Goal: Task Accomplishment & Management: Manage account settings

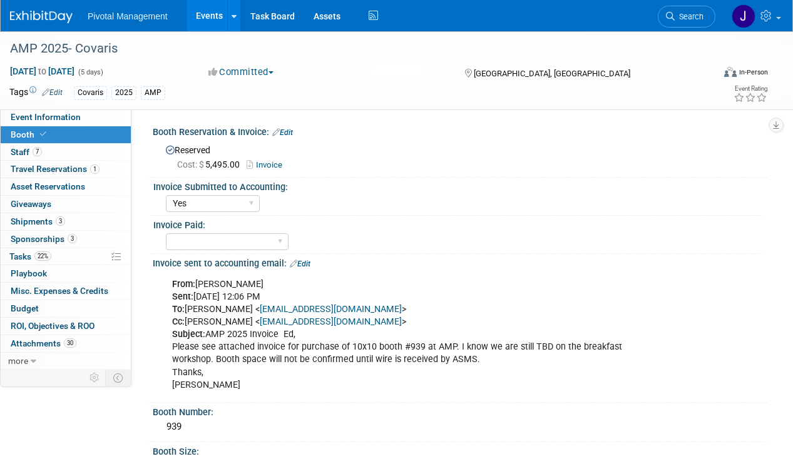
select select "Yes"
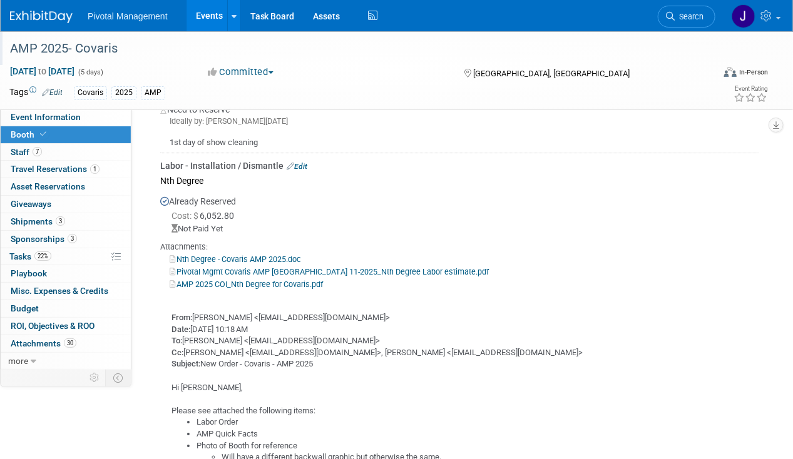
scroll to position [1511, 0]
click at [56, 19] on img at bounding box center [41, 17] width 63 height 13
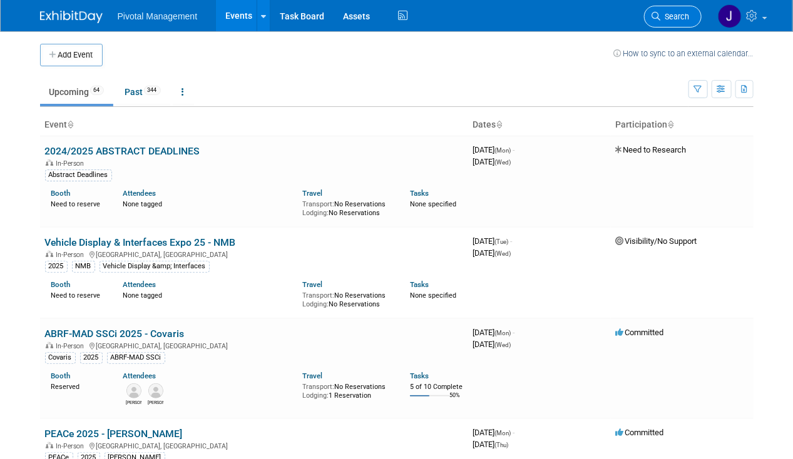
click at [667, 17] on span "Search" at bounding box center [675, 16] width 29 height 9
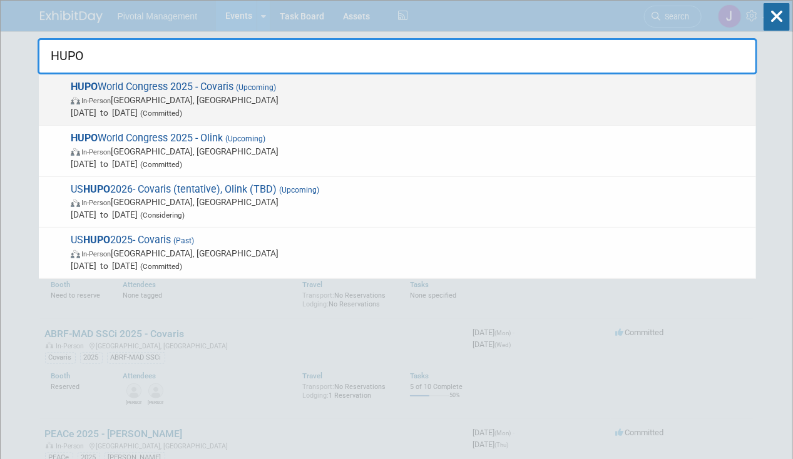
type input "HUPO"
click at [149, 93] on span "HUPO World Congress 2025 - Covaris (Upcoming) In-Person Toronto, Canada Nov 9, …" at bounding box center [408, 100] width 683 height 38
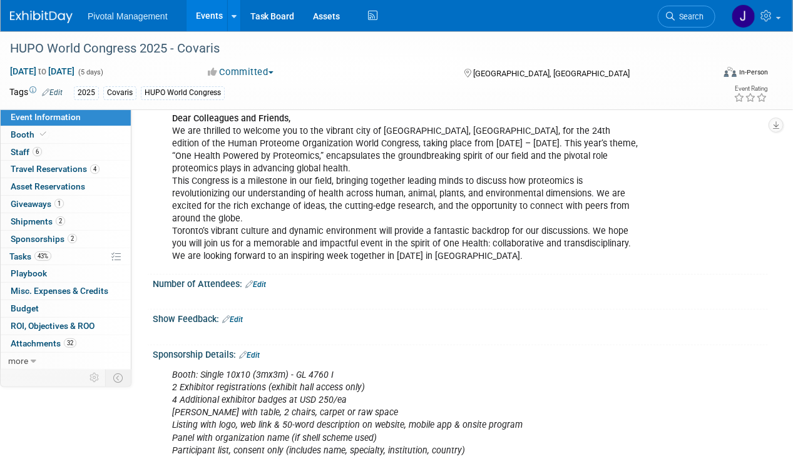
scroll to position [109, 0]
click at [63, 255] on link "43% Tasks 43%" at bounding box center [66, 256] width 130 height 17
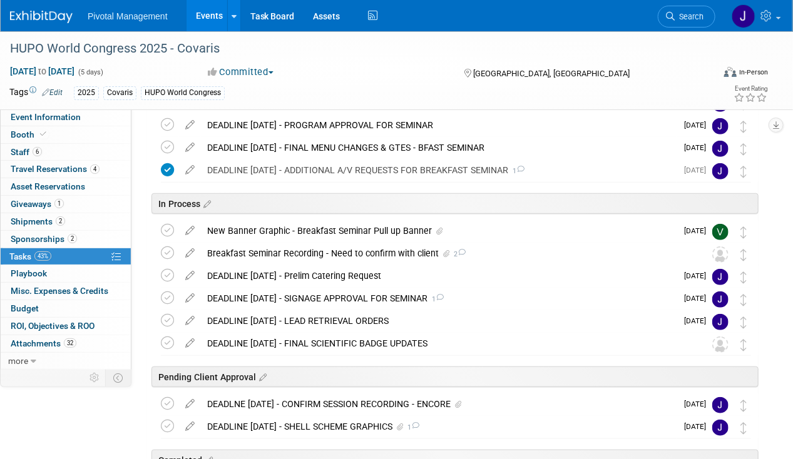
scroll to position [233, 0]
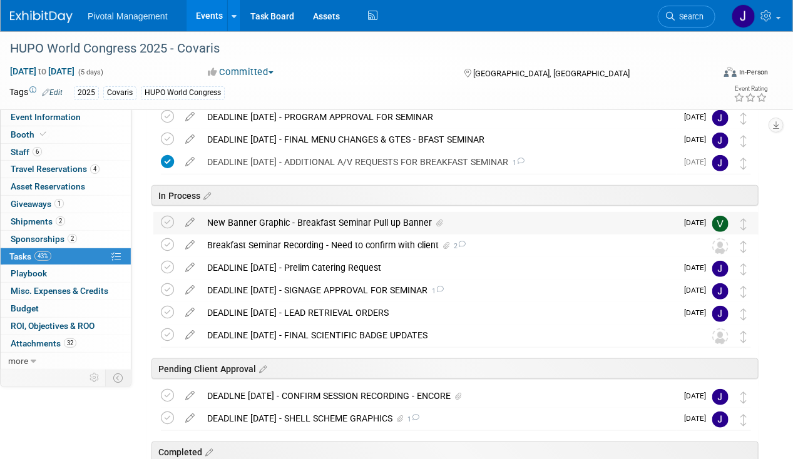
click at [295, 226] on div "New Banner Graphic - Breakfast Seminar Pull up Banner" at bounding box center [439, 222] width 476 height 21
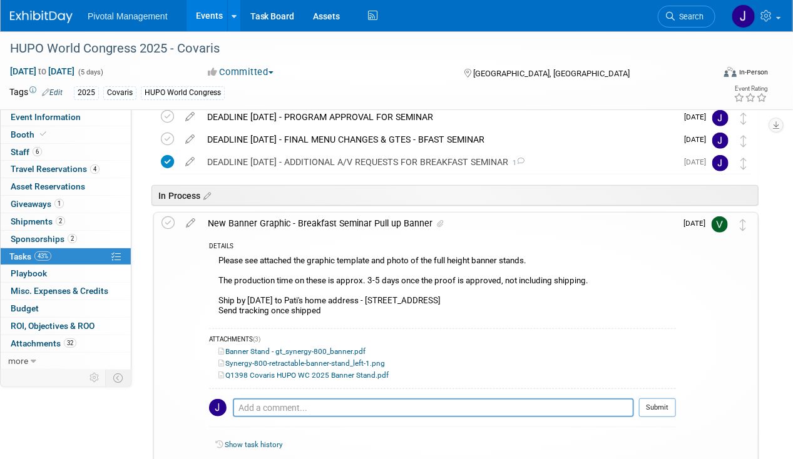
click at [312, 220] on div "New Banner Graphic - Breakfast Seminar Pull up Banner" at bounding box center [439, 223] width 474 height 21
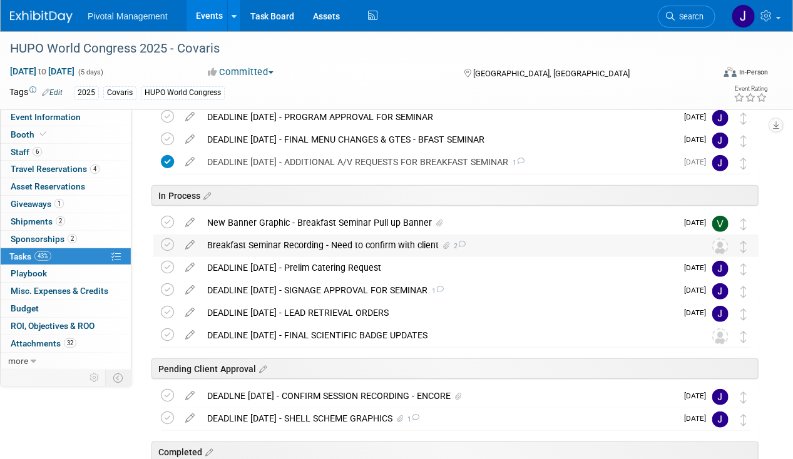
click at [290, 244] on div "Breakfast Seminar Recording - Need to confirm with client 2" at bounding box center [444, 245] width 486 height 21
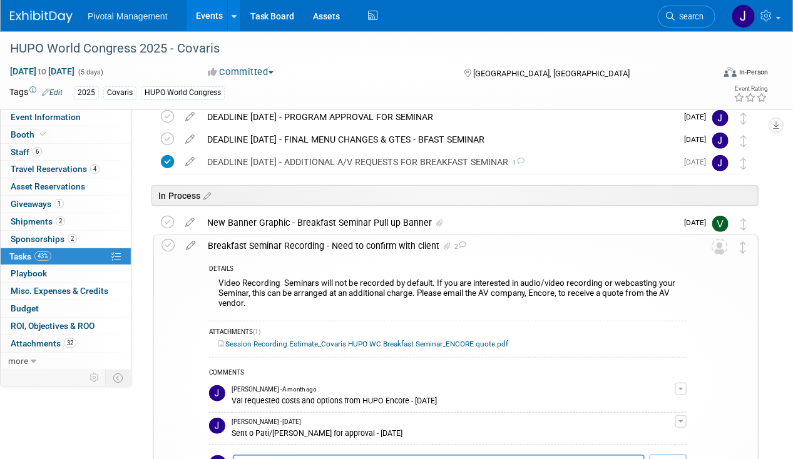
click at [339, 340] on link "Session Recording Estimate_Covaris HUPO WC Breakfast Seminar_ENCORE quote.pdf" at bounding box center [363, 344] width 290 height 9
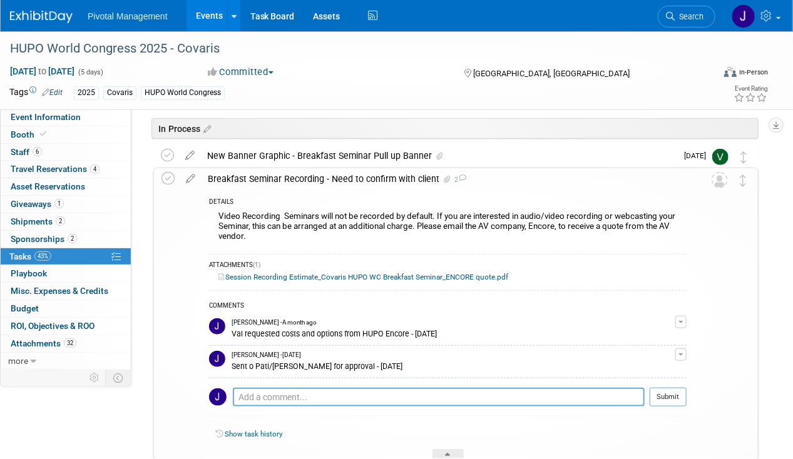
scroll to position [354, 0]
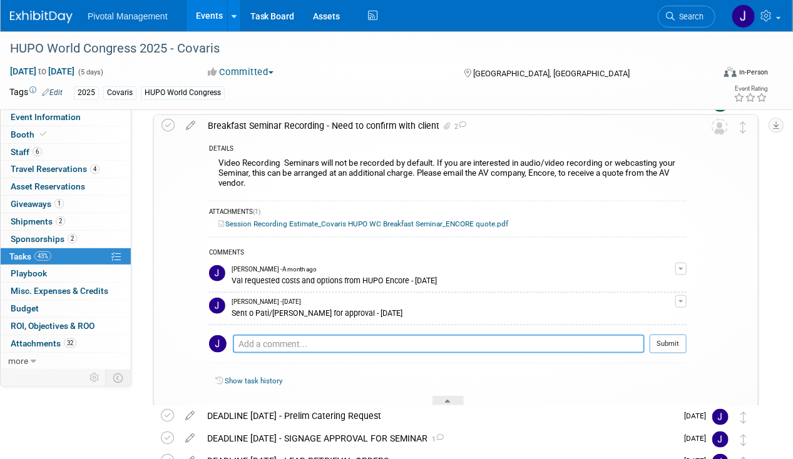
click at [449, 342] on textarea at bounding box center [439, 344] width 412 height 19
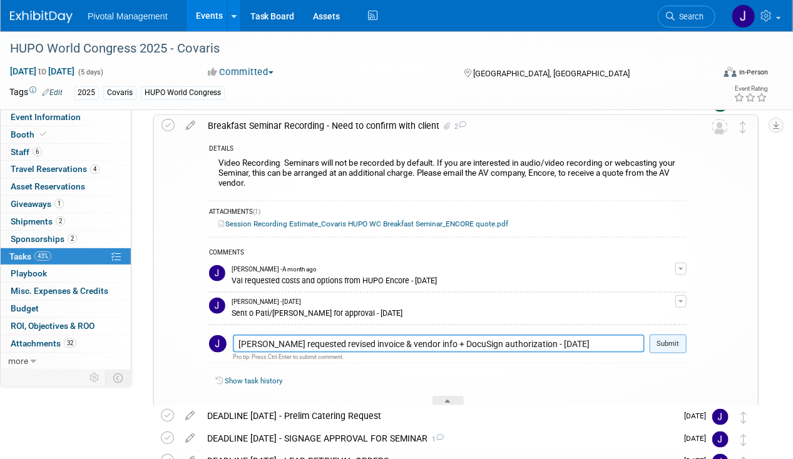
type textarea "Val requested revised invoice & vendor info + DocuSign authorization - 08.27.25"
click at [678, 344] on button "Submit" at bounding box center [668, 344] width 37 height 19
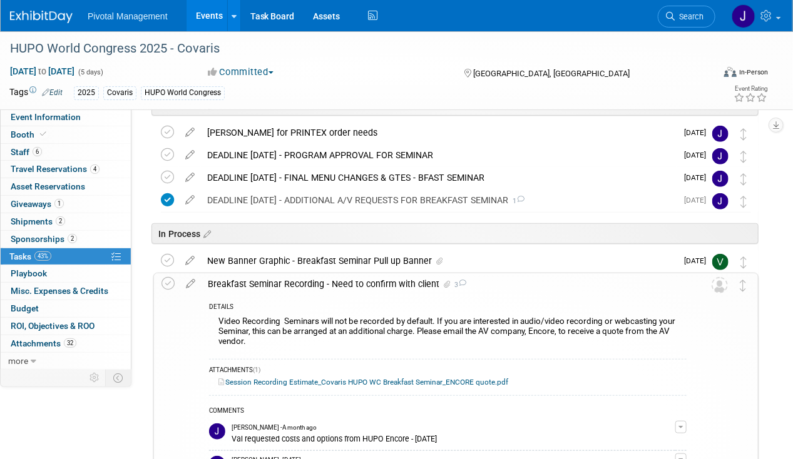
scroll to position [194, 0]
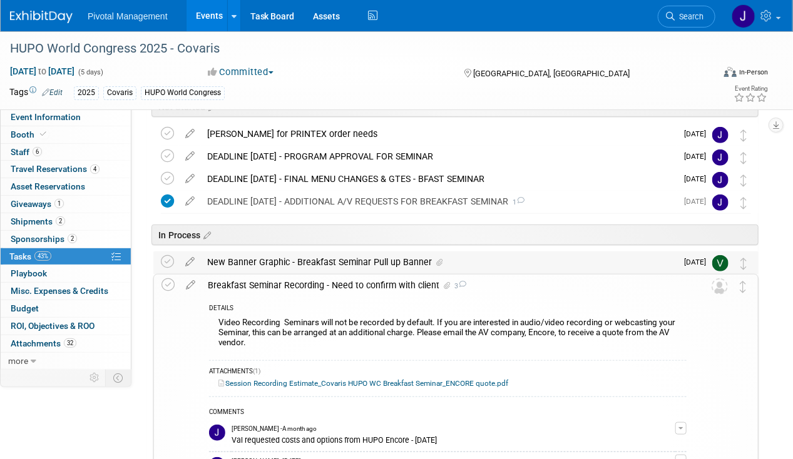
click at [350, 270] on div "New Banner Graphic - Breakfast Seminar Pull up Banner" at bounding box center [439, 262] width 476 height 21
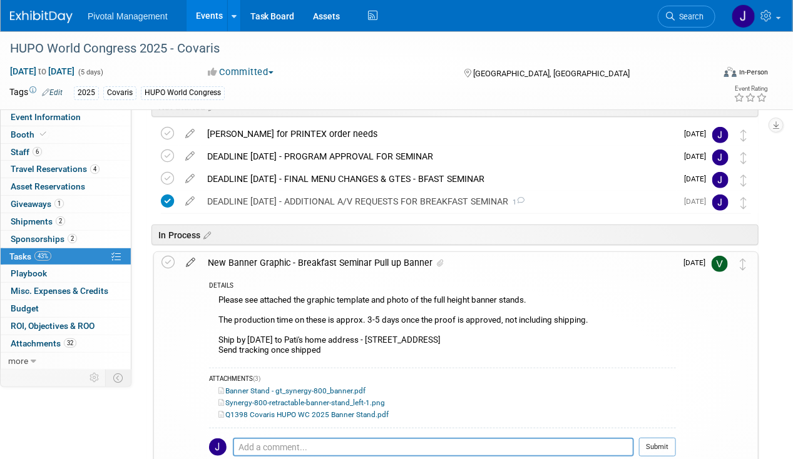
click at [191, 260] on icon at bounding box center [191, 260] width 22 height 16
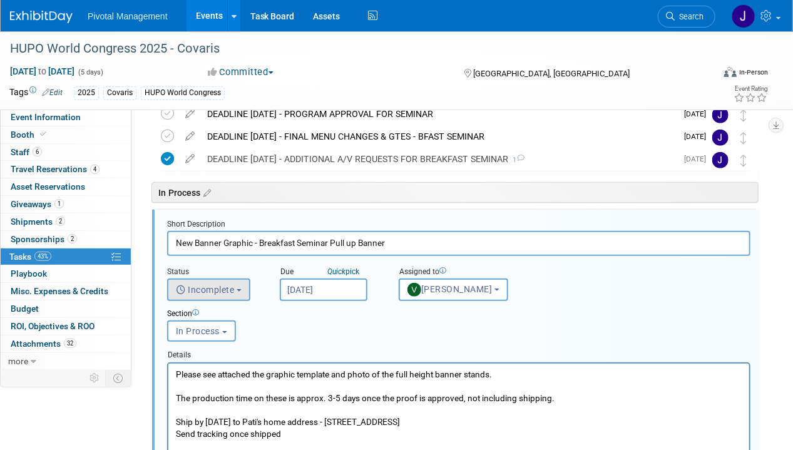
scroll to position [262, 0]
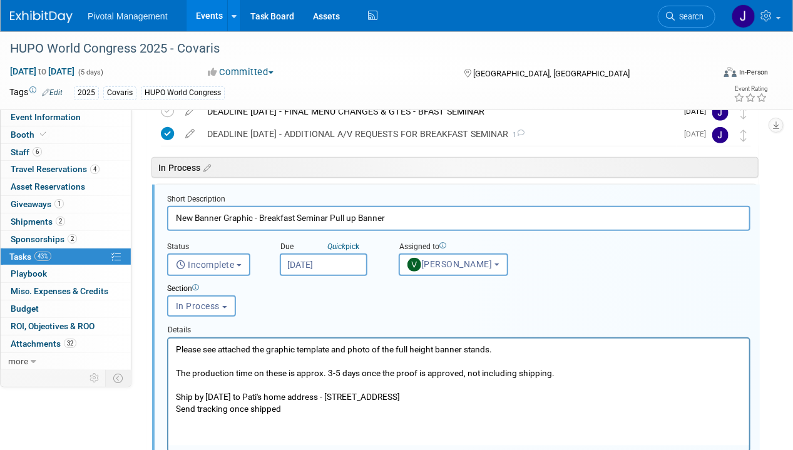
click at [173, 213] on input "New Banner Graphic - Breakfast Seminar Pull up Banner" at bounding box center [458, 218] width 583 height 24
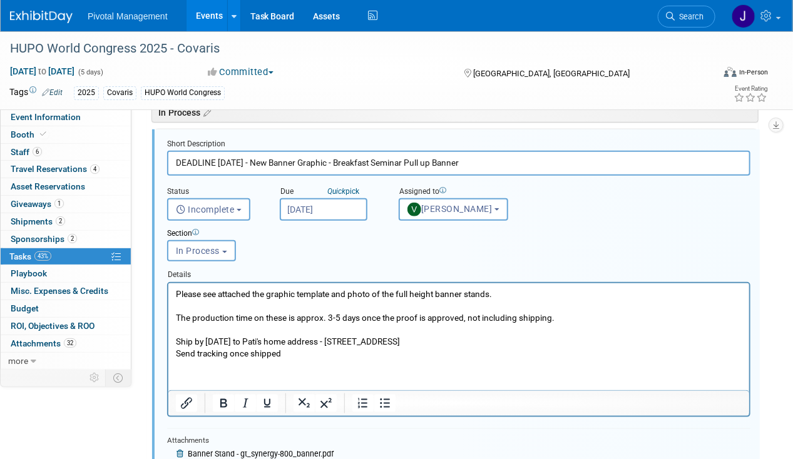
scroll to position [334, 0]
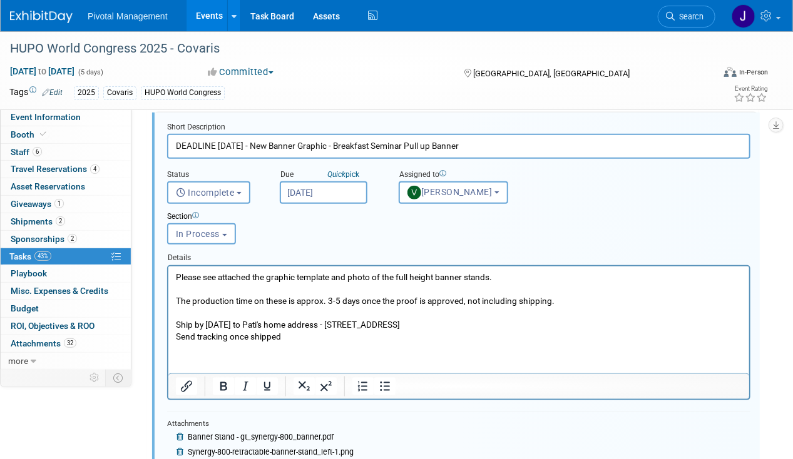
type input "DEADLINE OCT 2 - New Banner Graphic - Breakfast Seminar Pull up Banner"
click at [286, 341] on p "Please see attached the graphic template and photo of the full height banner st…" at bounding box center [458, 306] width 566 height 71
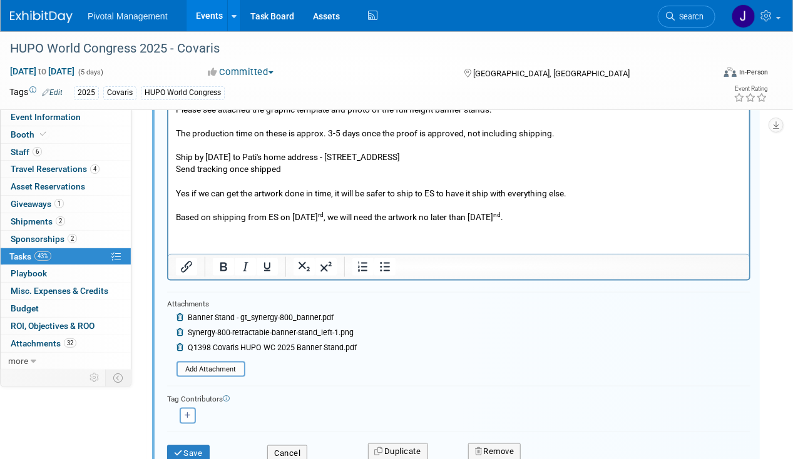
scroll to position [570, 0]
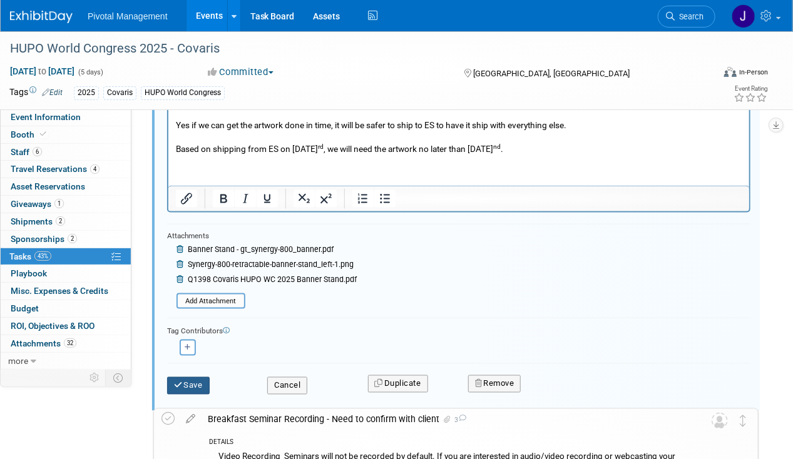
click at [195, 380] on button "Save" at bounding box center [188, 386] width 43 height 18
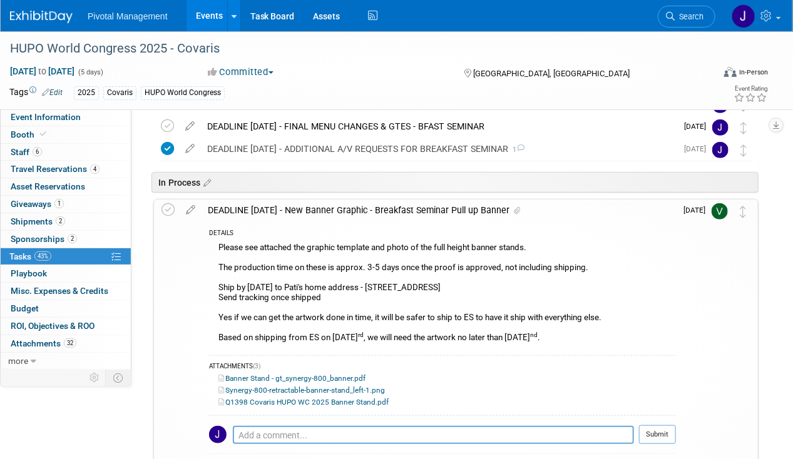
scroll to position [246, 0]
click at [334, 217] on div "DEADLINE OCT 2 - New Banner Graphic - Breakfast Seminar Pull up Banner" at bounding box center [439, 210] width 474 height 21
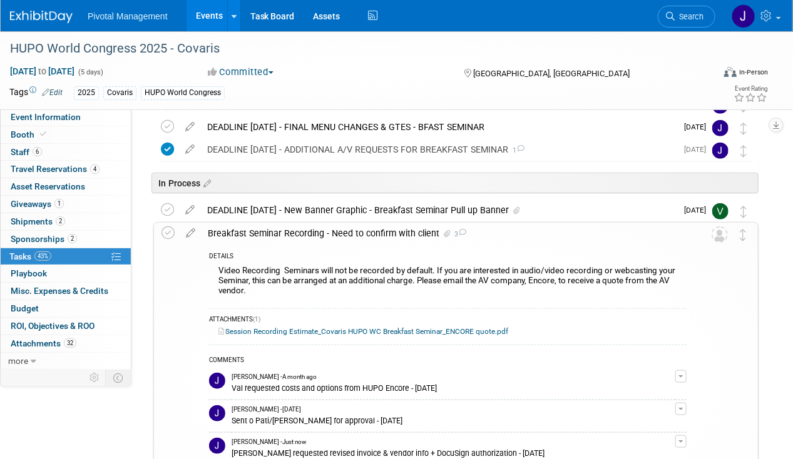
click at [195, 230] on icon at bounding box center [191, 231] width 22 height 16
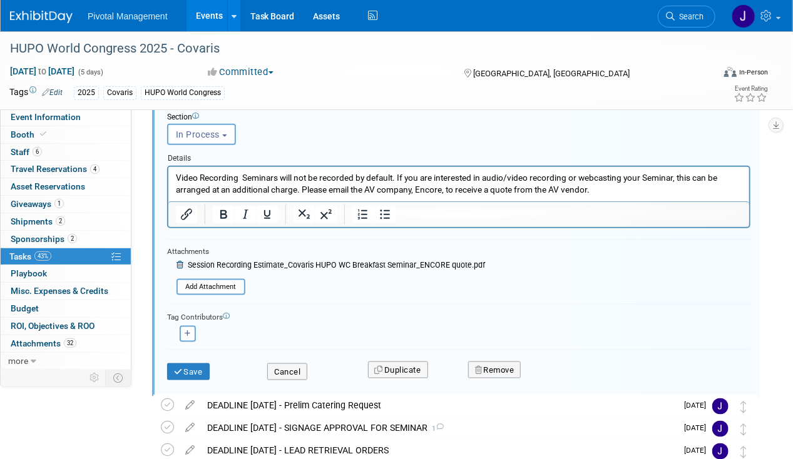
scroll to position [461, 0]
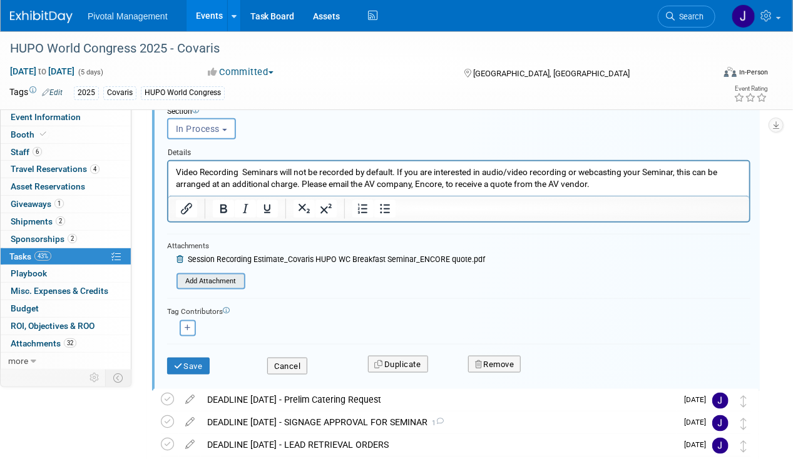
click at [212, 277] on input "file" at bounding box center [180, 282] width 128 height 14
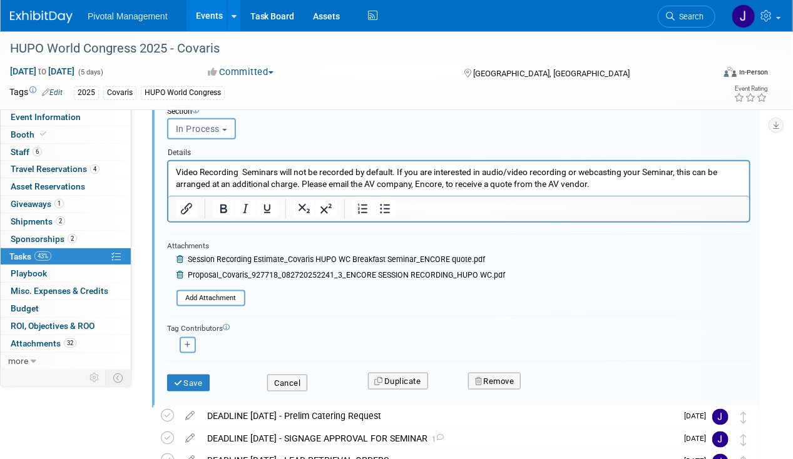
click at [182, 256] on icon at bounding box center [181, 260] width 9 height 8
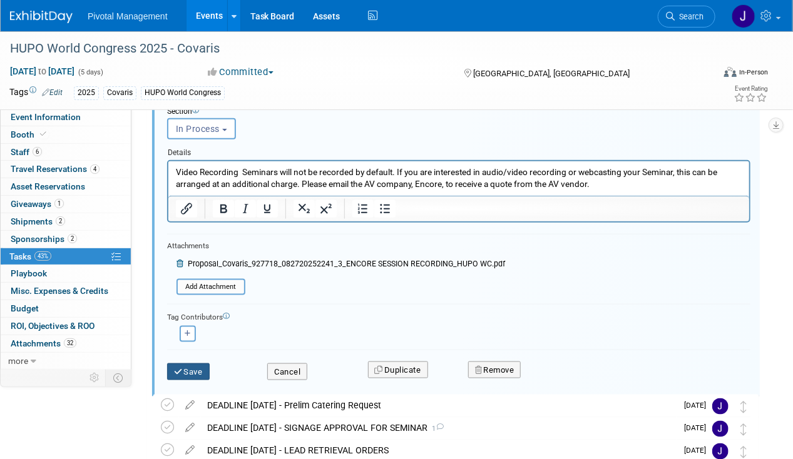
click at [192, 372] on button "Save" at bounding box center [188, 373] width 43 height 18
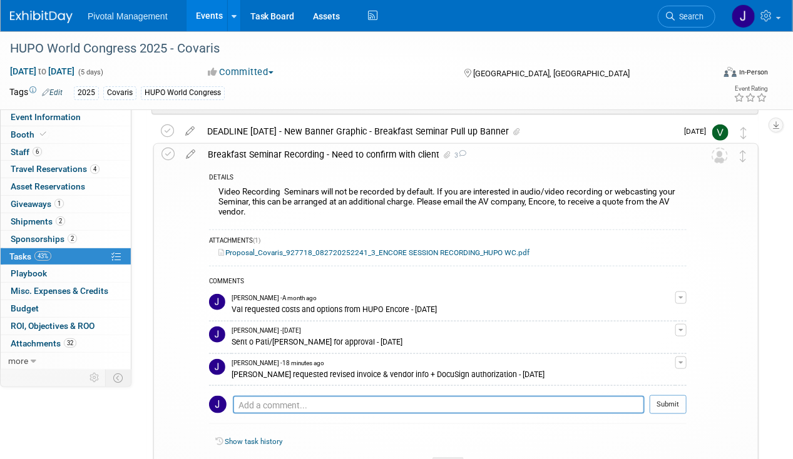
scroll to position [300, 0]
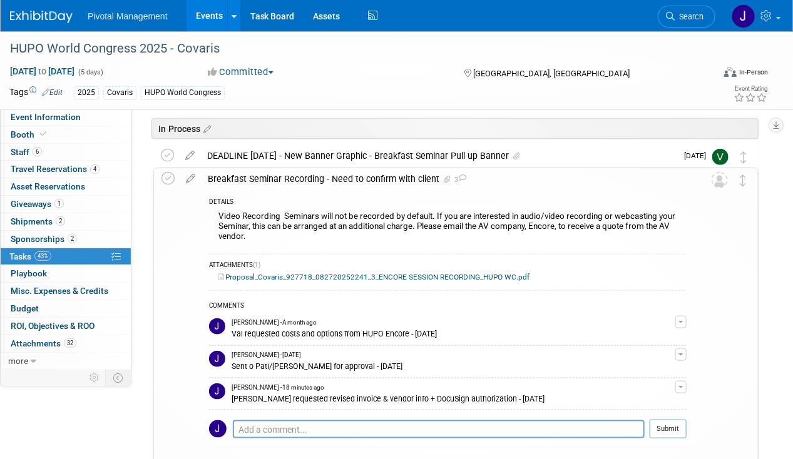
click at [294, 273] on link "Proposal_Covaris_927718_082720252241_3_ENCORE SESSION RECORDING_HUPO WC.pdf" at bounding box center [373, 277] width 311 height 9
click at [303, 172] on div "Breakfast Seminar Recording - Need to confirm with client 3" at bounding box center [444, 178] width 485 height 21
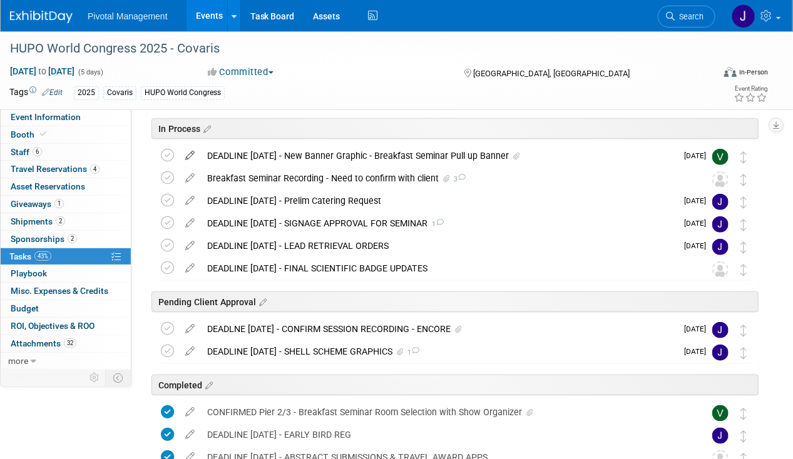
click at [188, 156] on icon at bounding box center [190, 153] width 22 height 16
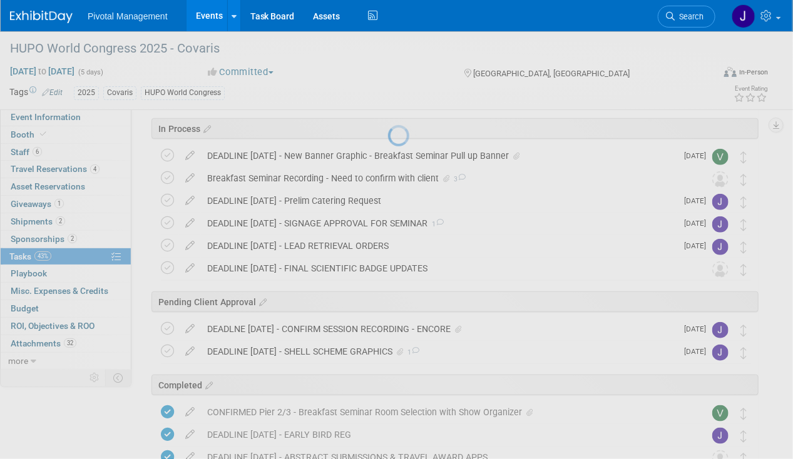
select select "9"
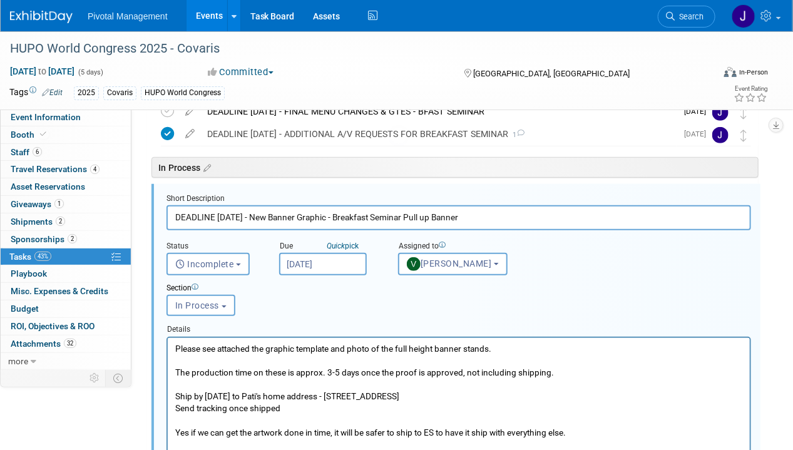
scroll to position [0, 0]
click at [323, 268] on input "Oct 17, 2025" at bounding box center [323, 264] width 88 height 23
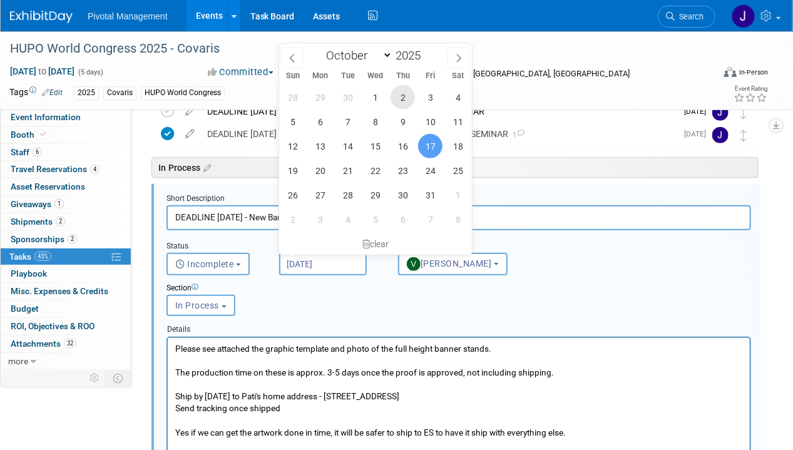
click at [393, 93] on span "2" at bounding box center [403, 97] width 24 height 24
type input "Oct 2, 2025"
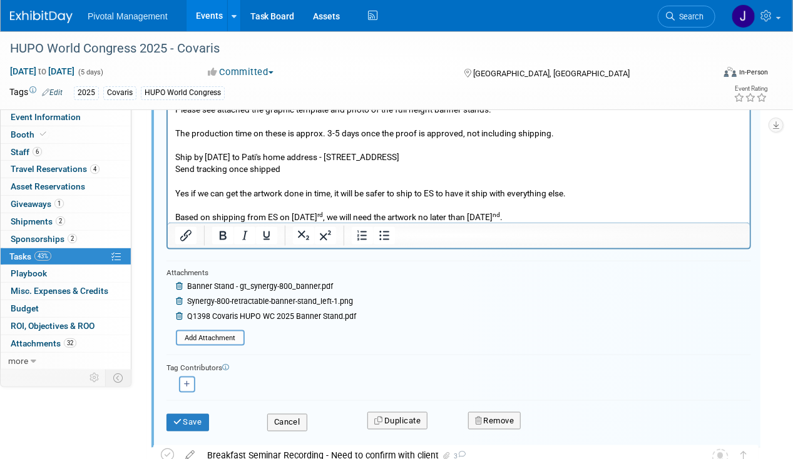
scroll to position [533, 0]
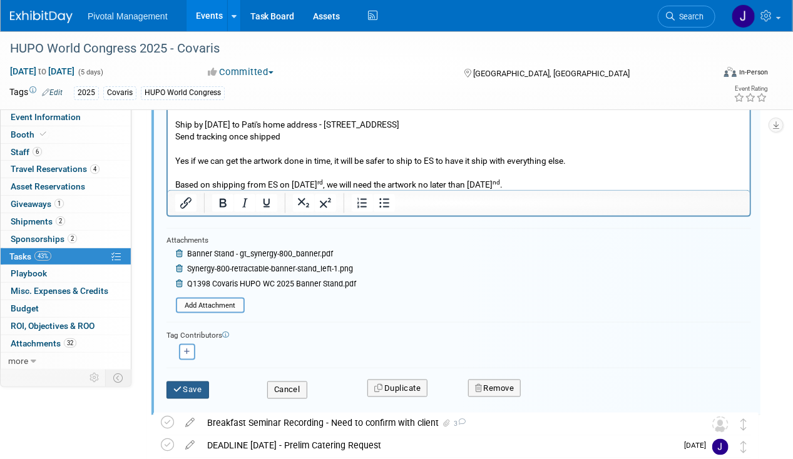
click at [196, 384] on button "Save" at bounding box center [187, 391] width 43 height 18
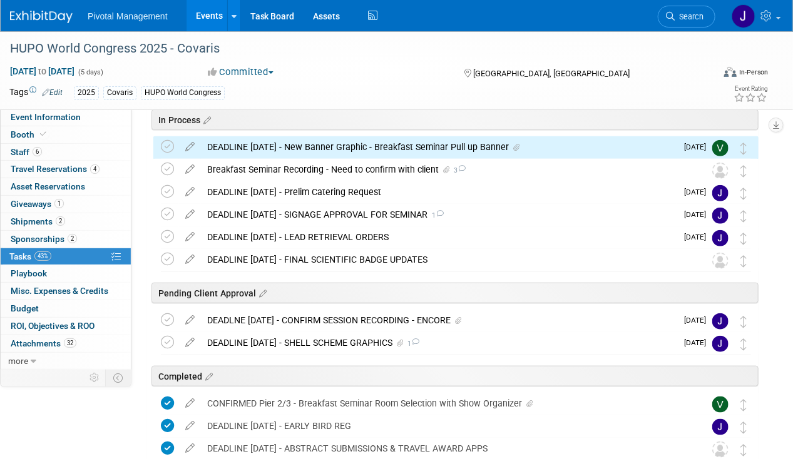
scroll to position [305, 0]
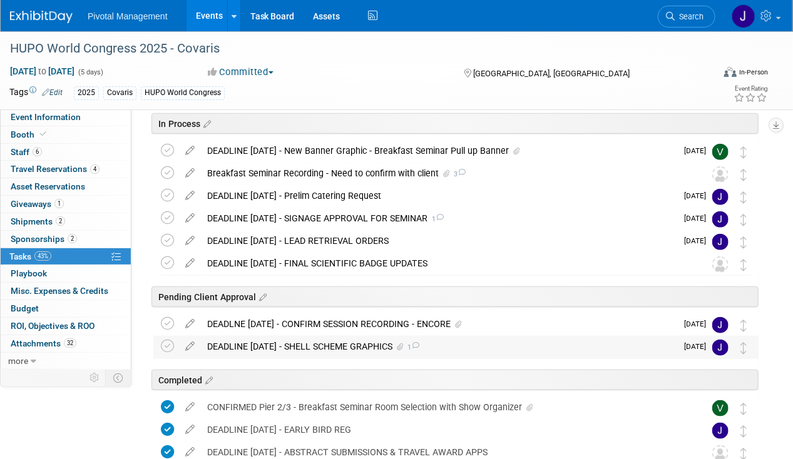
click at [349, 349] on div "DEADLINE OCT 14 - SHELL SCHEME GRAPHICS 1" at bounding box center [439, 346] width 476 height 21
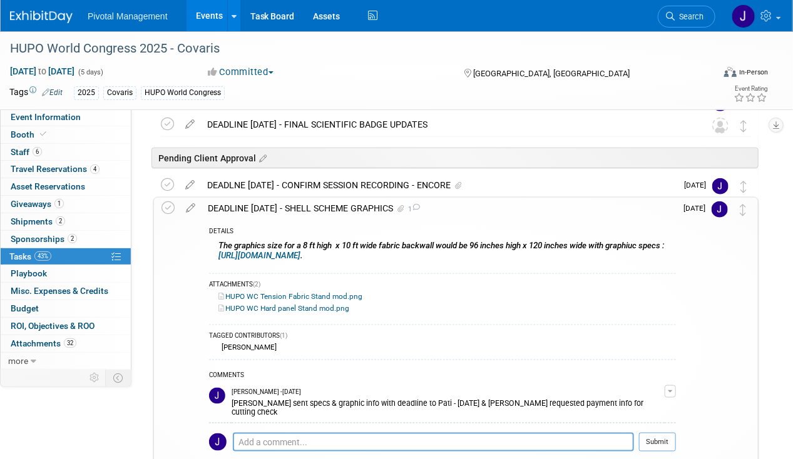
scroll to position [446, 0]
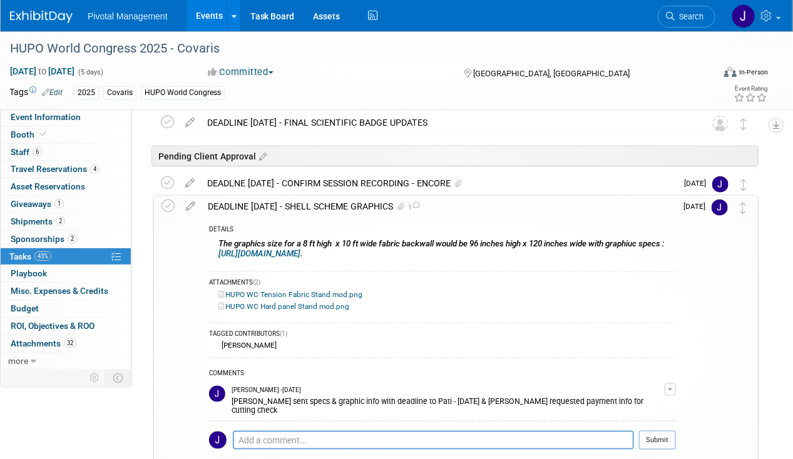
click at [291, 207] on div "DEADLINE OCT 14 - SHELL SCHEME GRAPHICS 1" at bounding box center [439, 206] width 474 height 21
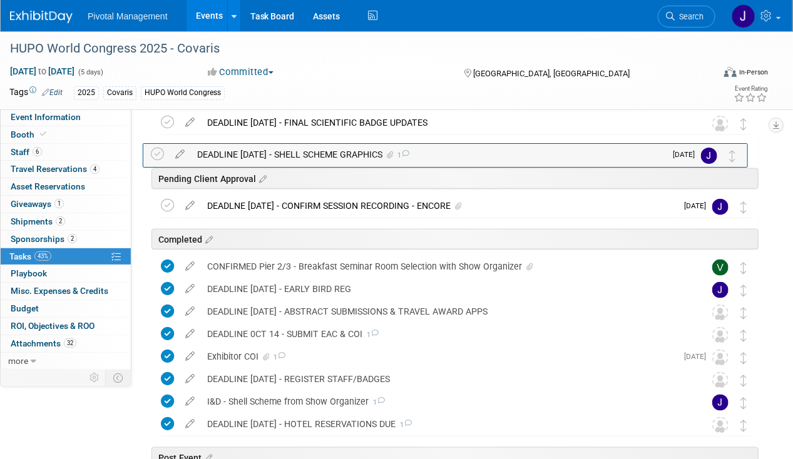
drag, startPoint x: 739, startPoint y: 199, endPoint x: 727, endPoint y: 153, distance: 47.8
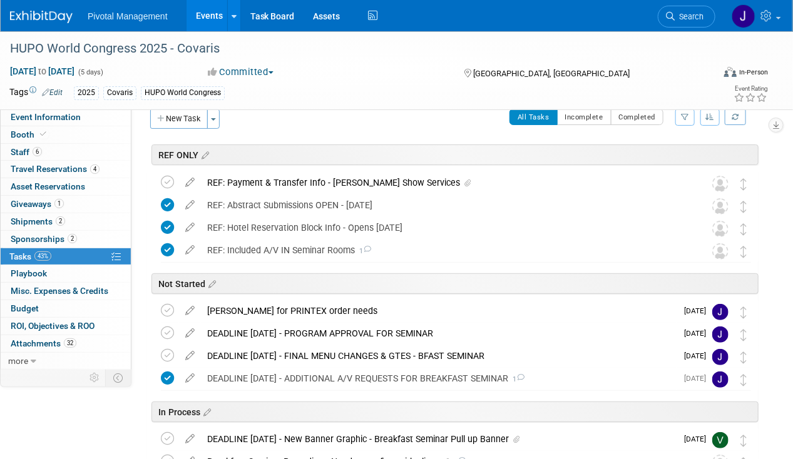
scroll to position [0, 0]
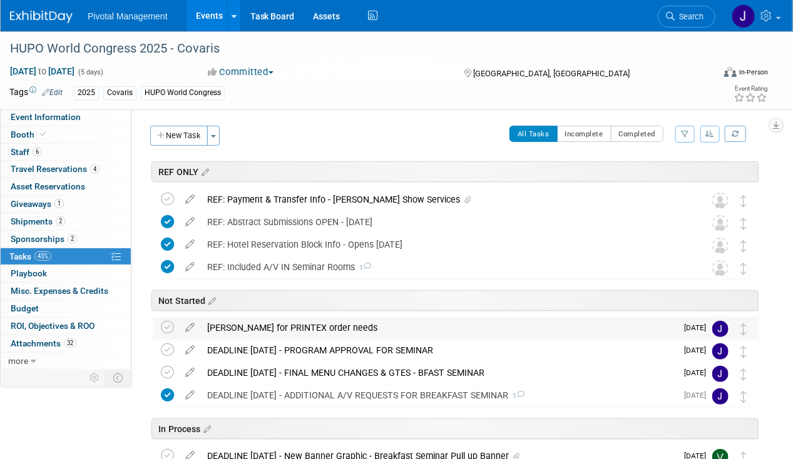
click at [362, 329] on div "Ping Elisabeth for PRINTEX order needs" at bounding box center [439, 327] width 476 height 21
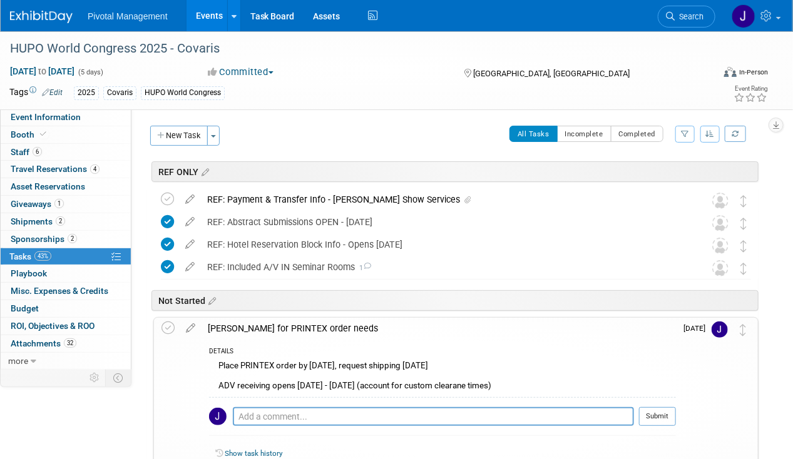
click at [204, 10] on link "Events" at bounding box center [210, 15] width 46 height 31
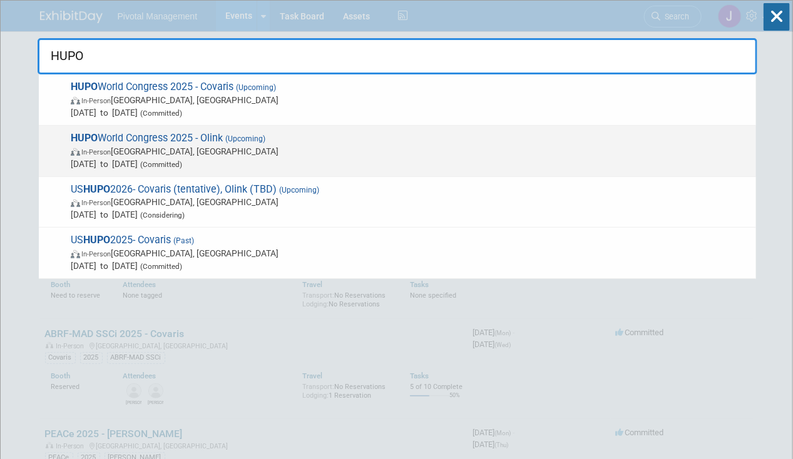
type input "HUPO"
click at [329, 136] on span "HUPO World Congress 2025 - Olink (Upcoming) In-Person Toronto, Canada Nov 9, 20…" at bounding box center [408, 151] width 683 height 38
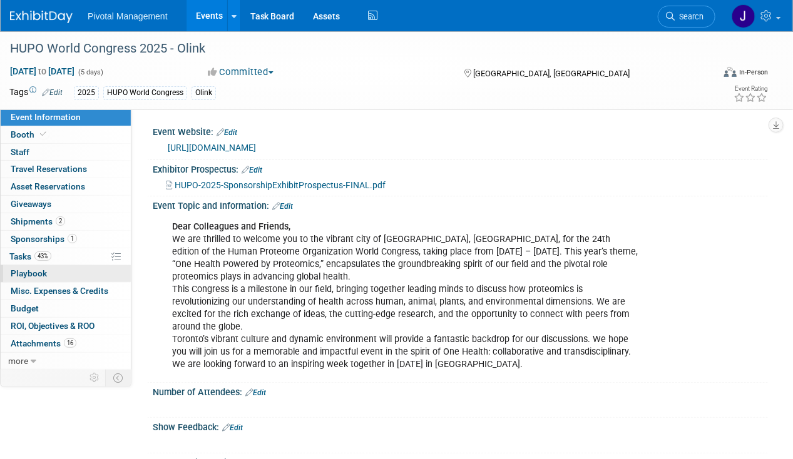
click at [72, 265] on link "0 Playbook 0" at bounding box center [66, 273] width 130 height 17
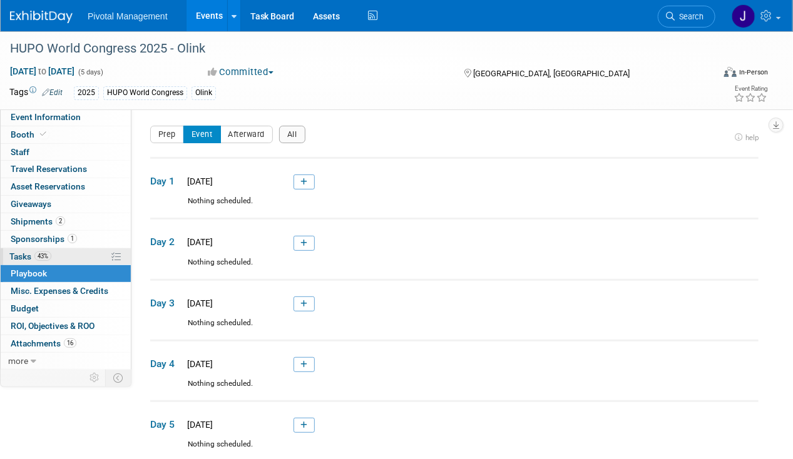
click at [74, 252] on link "43% Tasks 43%" at bounding box center [66, 256] width 130 height 17
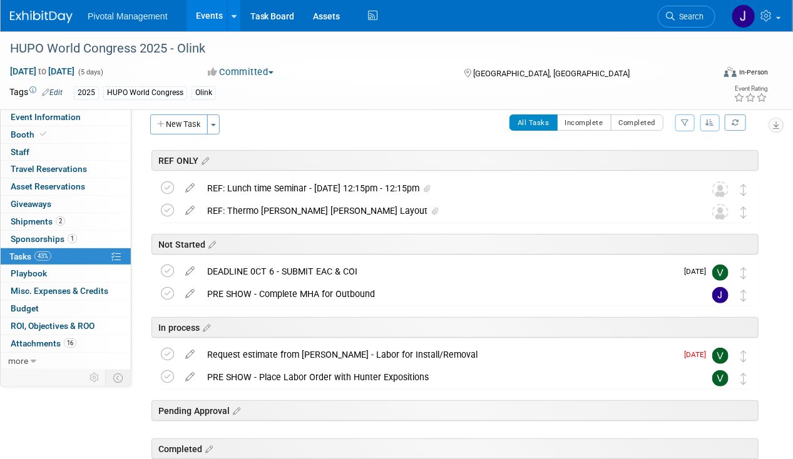
scroll to position [13, 0]
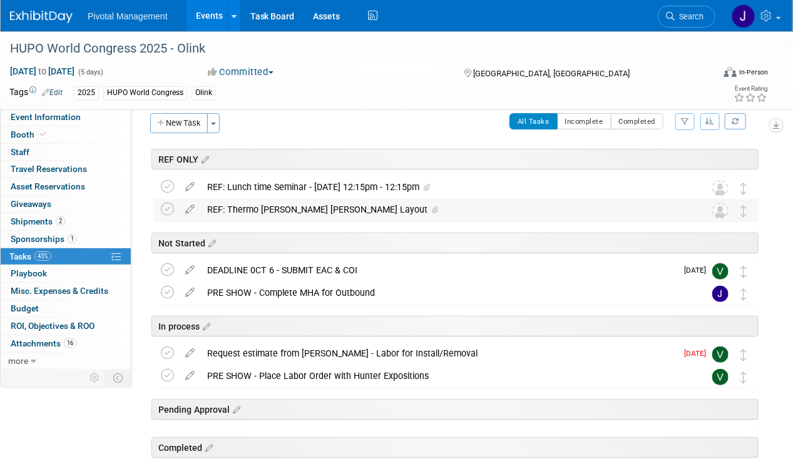
click at [308, 210] on div "REF: Thermo [PERSON_NAME] [PERSON_NAME] Layout" at bounding box center [444, 209] width 486 height 21
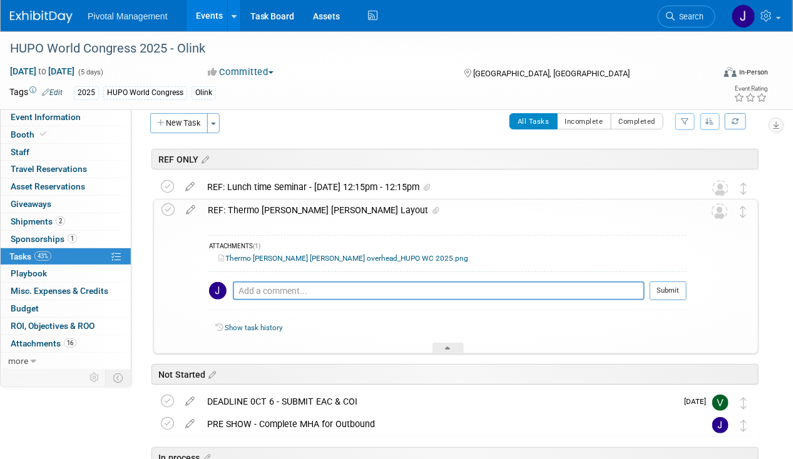
click at [308, 210] on div "REF: Thermo [PERSON_NAME] [PERSON_NAME] Layout" at bounding box center [444, 210] width 485 height 21
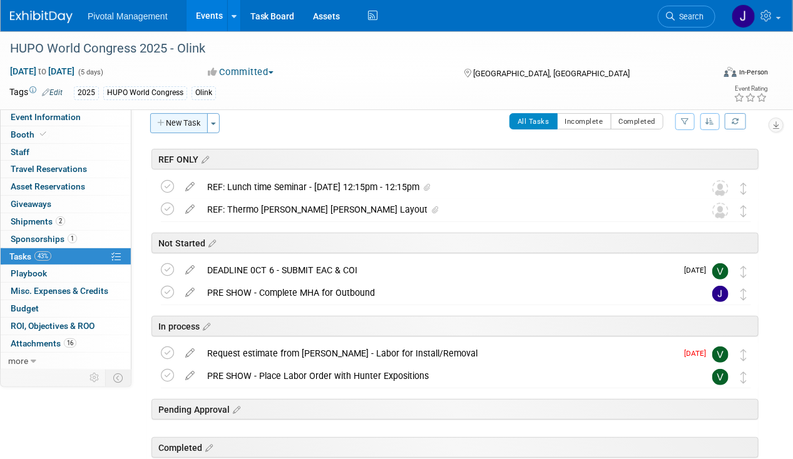
click at [168, 121] on button "New Task" at bounding box center [179, 123] width 58 height 20
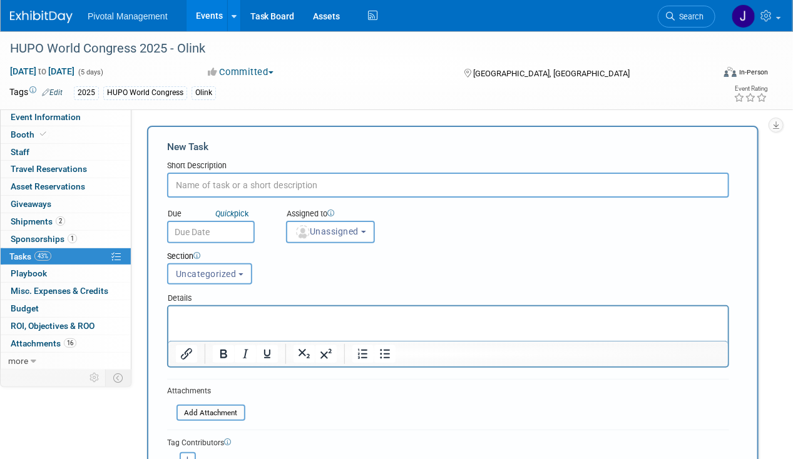
scroll to position [0, 0]
click at [218, 166] on div "Short Description" at bounding box center [448, 166] width 562 height 13
click at [188, 193] on input "text" at bounding box center [448, 185] width 562 height 25
type input "REF: Booth 3D + Overhead Drawings - CrewXP"
click at [212, 270] on span "Uncategorized" at bounding box center [206, 274] width 61 height 10
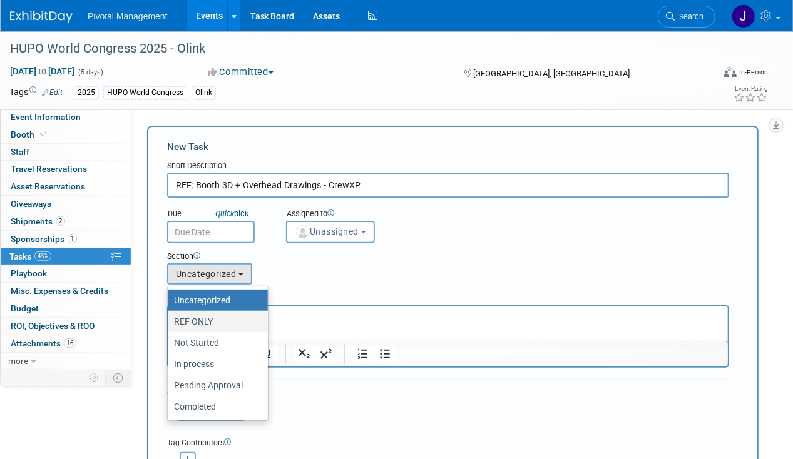
click at [236, 320] on label "REF ONLY" at bounding box center [214, 322] width 81 height 16
click at [170, 320] on input "REF ONLY" at bounding box center [165, 322] width 8 height 8
select select "11273315"
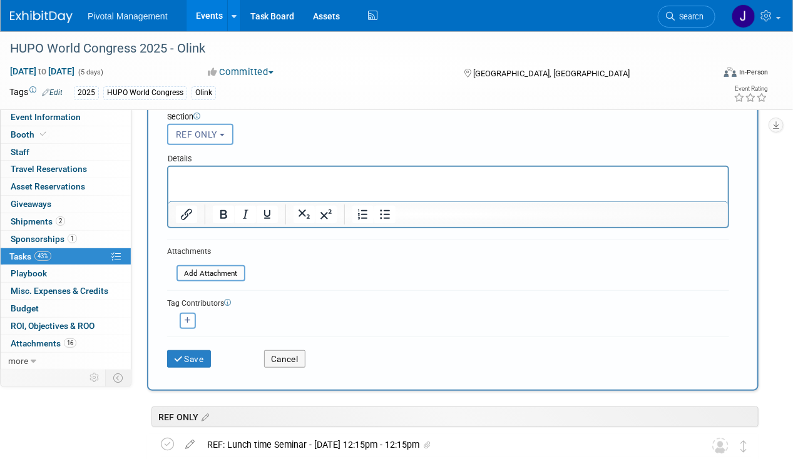
scroll to position [181, 0]
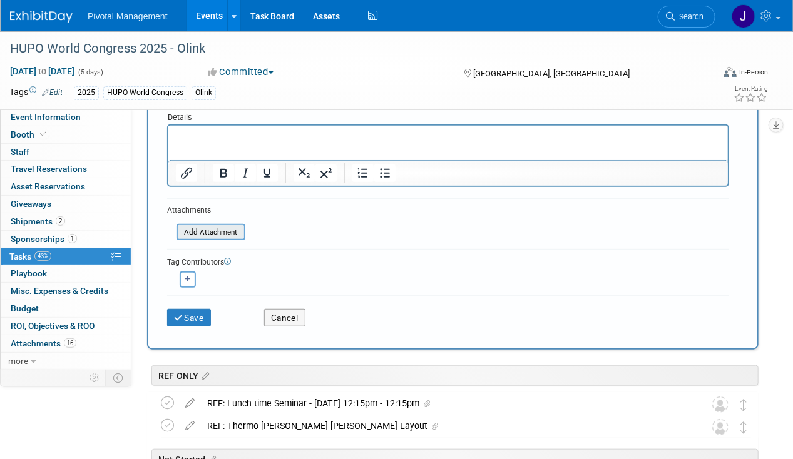
click at [199, 225] on input "file" at bounding box center [169, 232] width 149 height 14
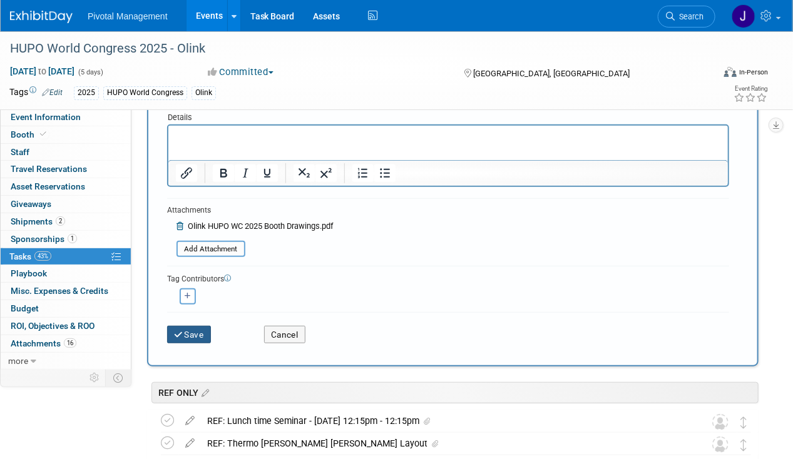
click at [190, 340] on button "Save" at bounding box center [189, 335] width 44 height 18
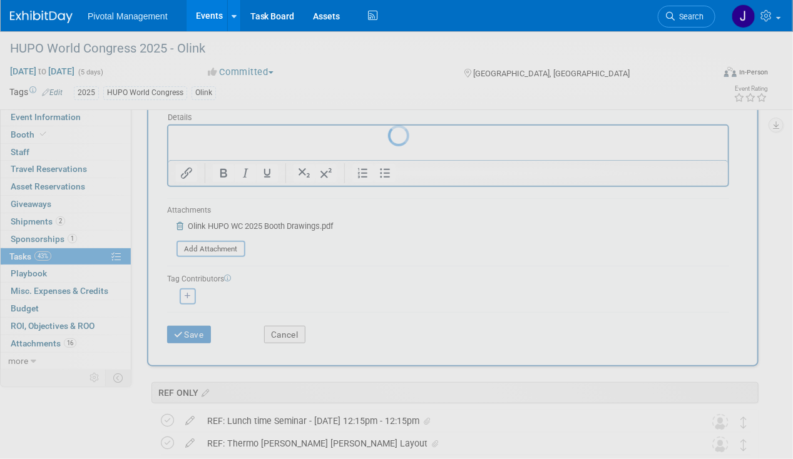
scroll to position [0, 0]
